Goal: Navigation & Orientation: Find specific page/section

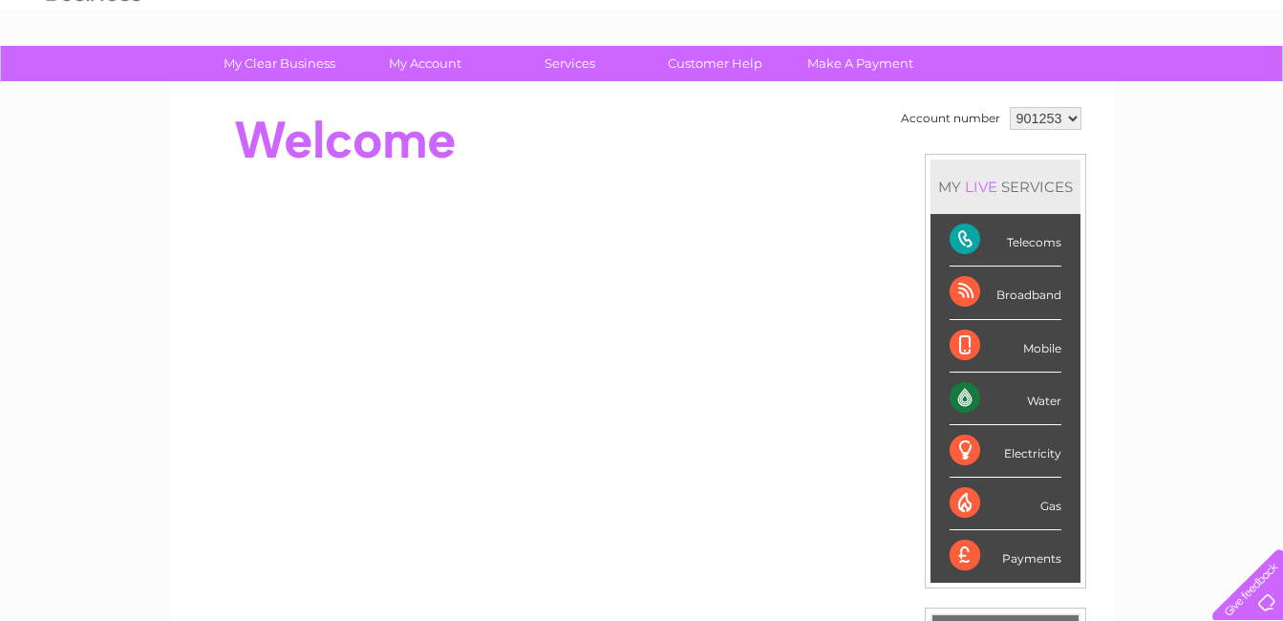
scroll to position [96, 0]
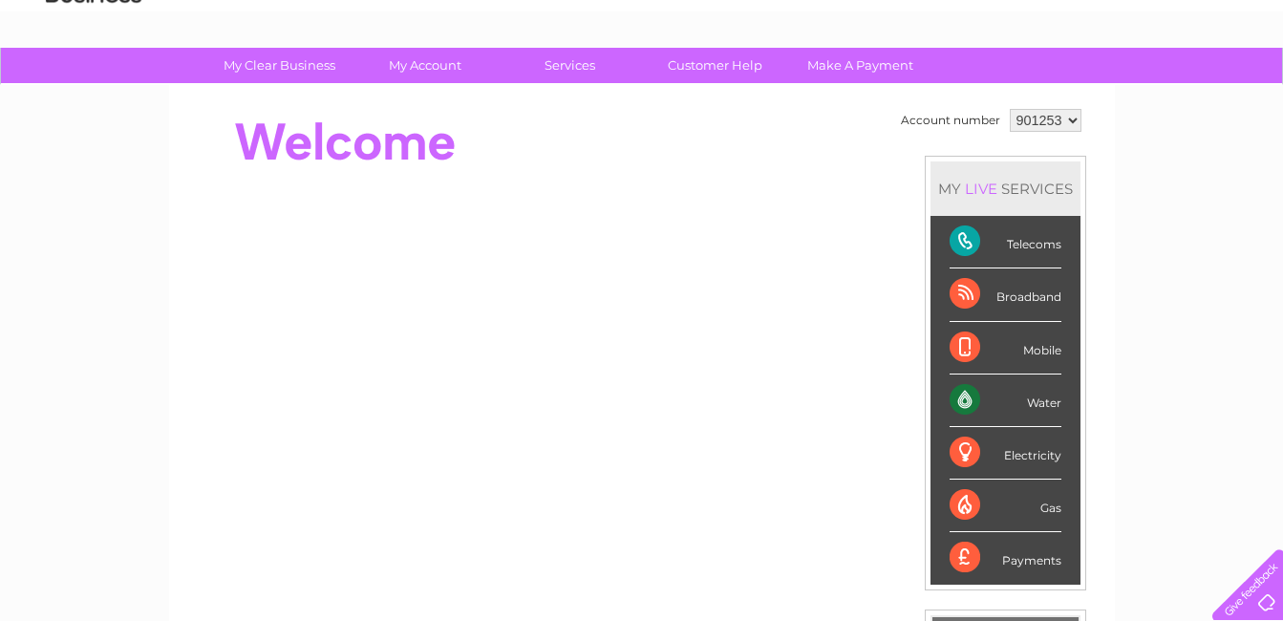
click at [1035, 457] on div "Electricity" at bounding box center [1006, 453] width 112 height 53
click at [957, 449] on div "Electricity" at bounding box center [1006, 453] width 112 height 53
click at [966, 454] on div "Electricity" at bounding box center [1006, 453] width 112 height 53
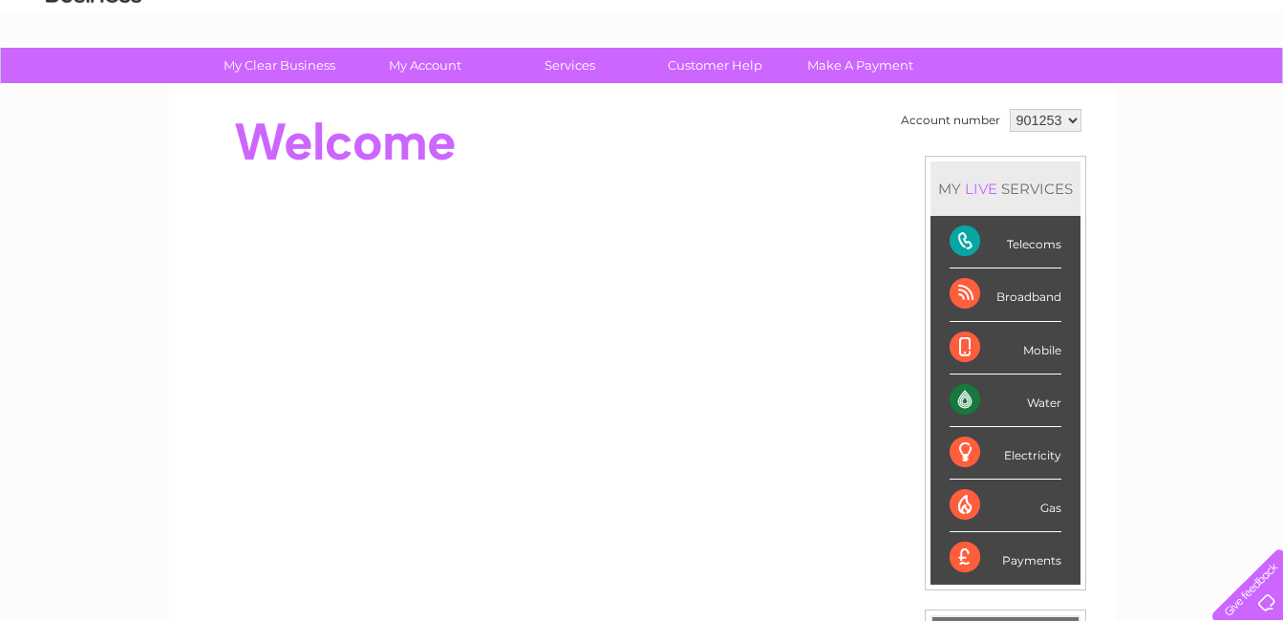
drag, startPoint x: 966, startPoint y: 454, endPoint x: 1192, endPoint y: 470, distance: 227.0
click at [1192, 470] on div "My Clear Business Login Details My Details My Preferences Link Account My Accou…" at bounding box center [641, 585] width 1283 height 1074
click at [959, 455] on div "Electricity" at bounding box center [1006, 453] width 112 height 53
click at [1208, 432] on div "My Clear Business Login Details My Details My Preferences Link Account My Accou…" at bounding box center [641, 585] width 1283 height 1074
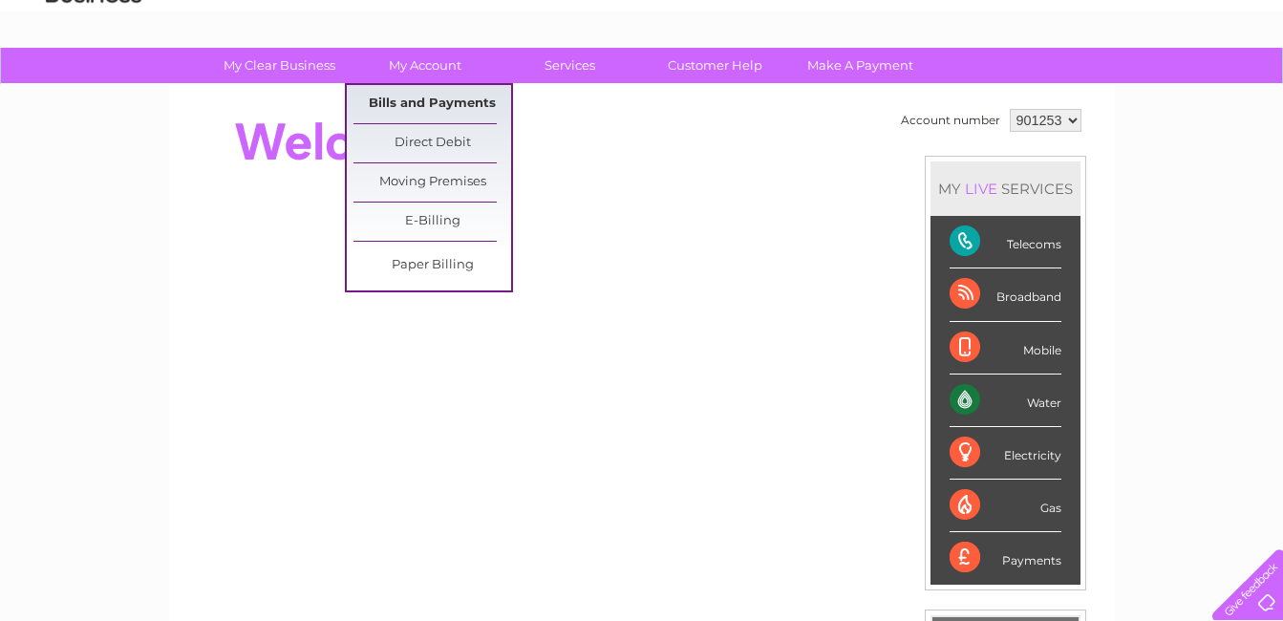
click at [444, 98] on link "Bills and Payments" at bounding box center [432, 104] width 158 height 38
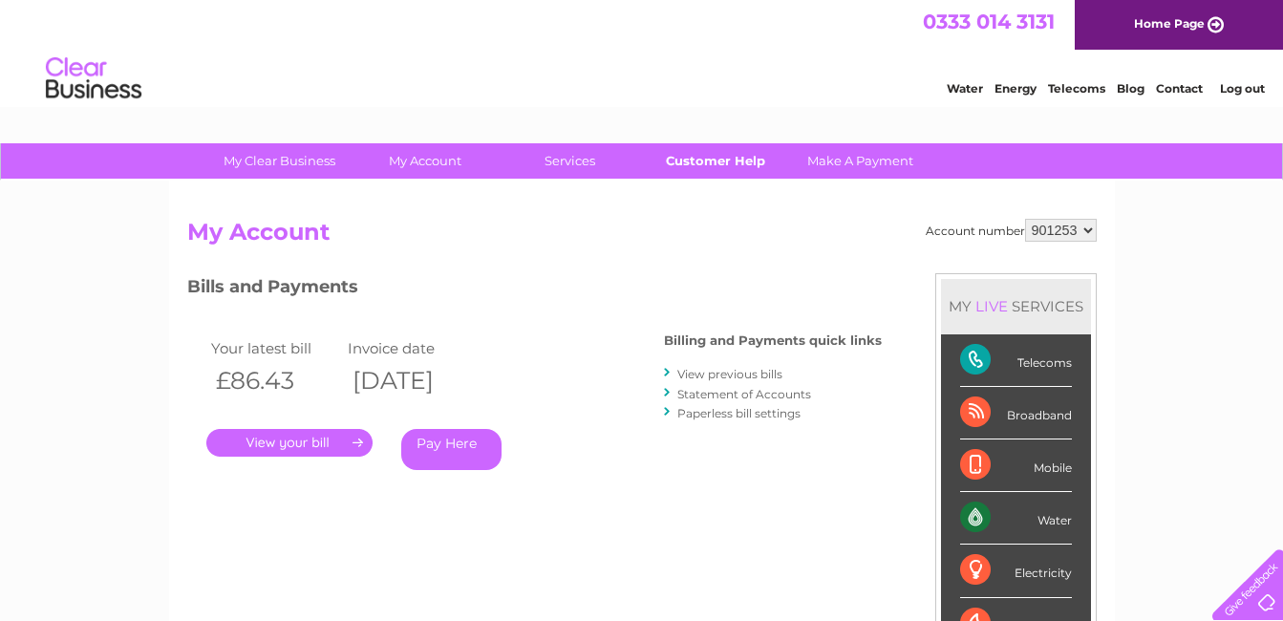
click at [710, 165] on link "Customer Help" at bounding box center [715, 160] width 158 height 35
click at [706, 160] on link "Customer Help" at bounding box center [715, 160] width 158 height 35
click at [706, 159] on link "Customer Help" at bounding box center [715, 160] width 158 height 35
